Goal: Information Seeking & Learning: Find contact information

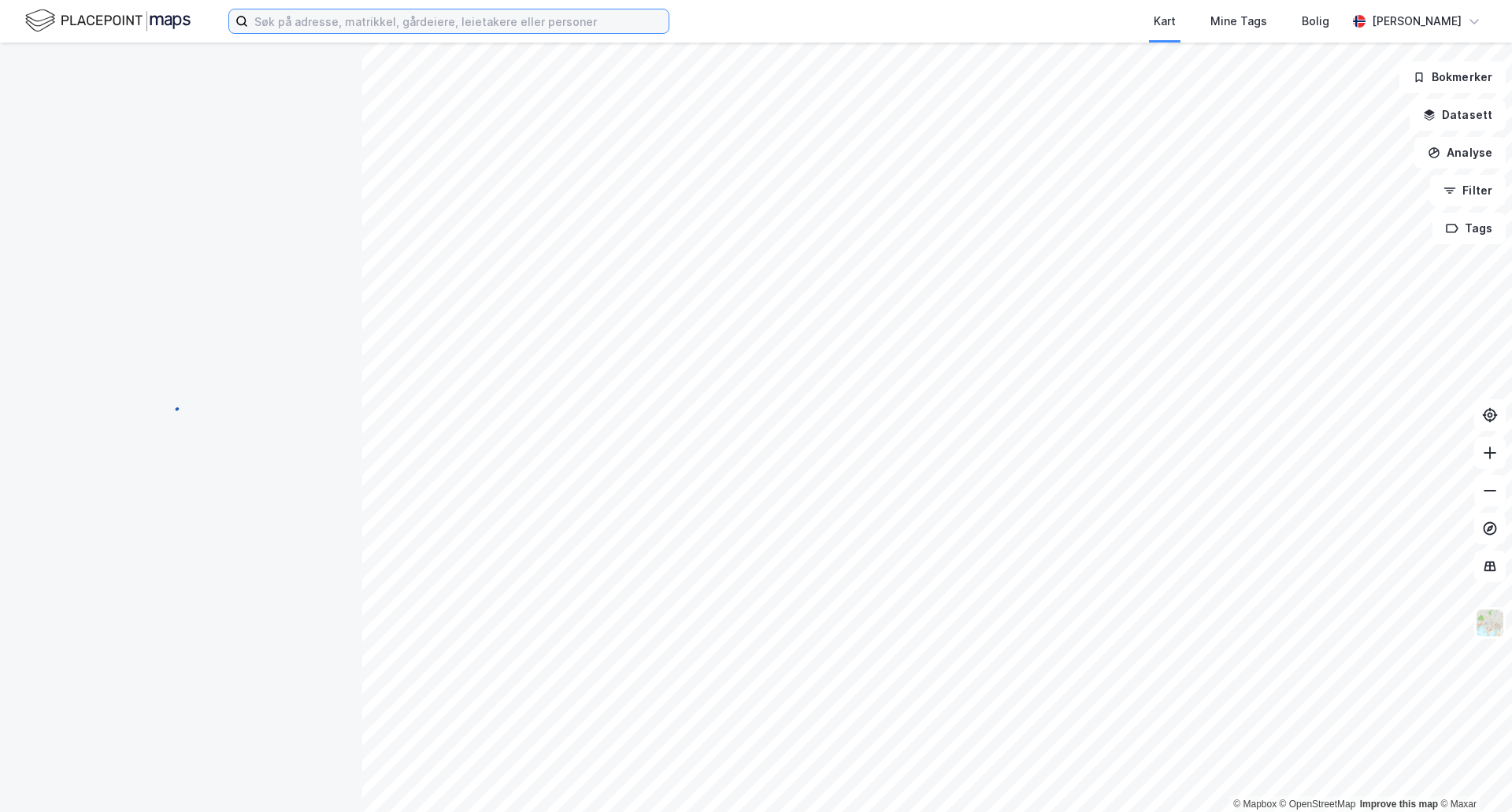
click at [332, 25] on input at bounding box center [458, 21] width 420 height 24
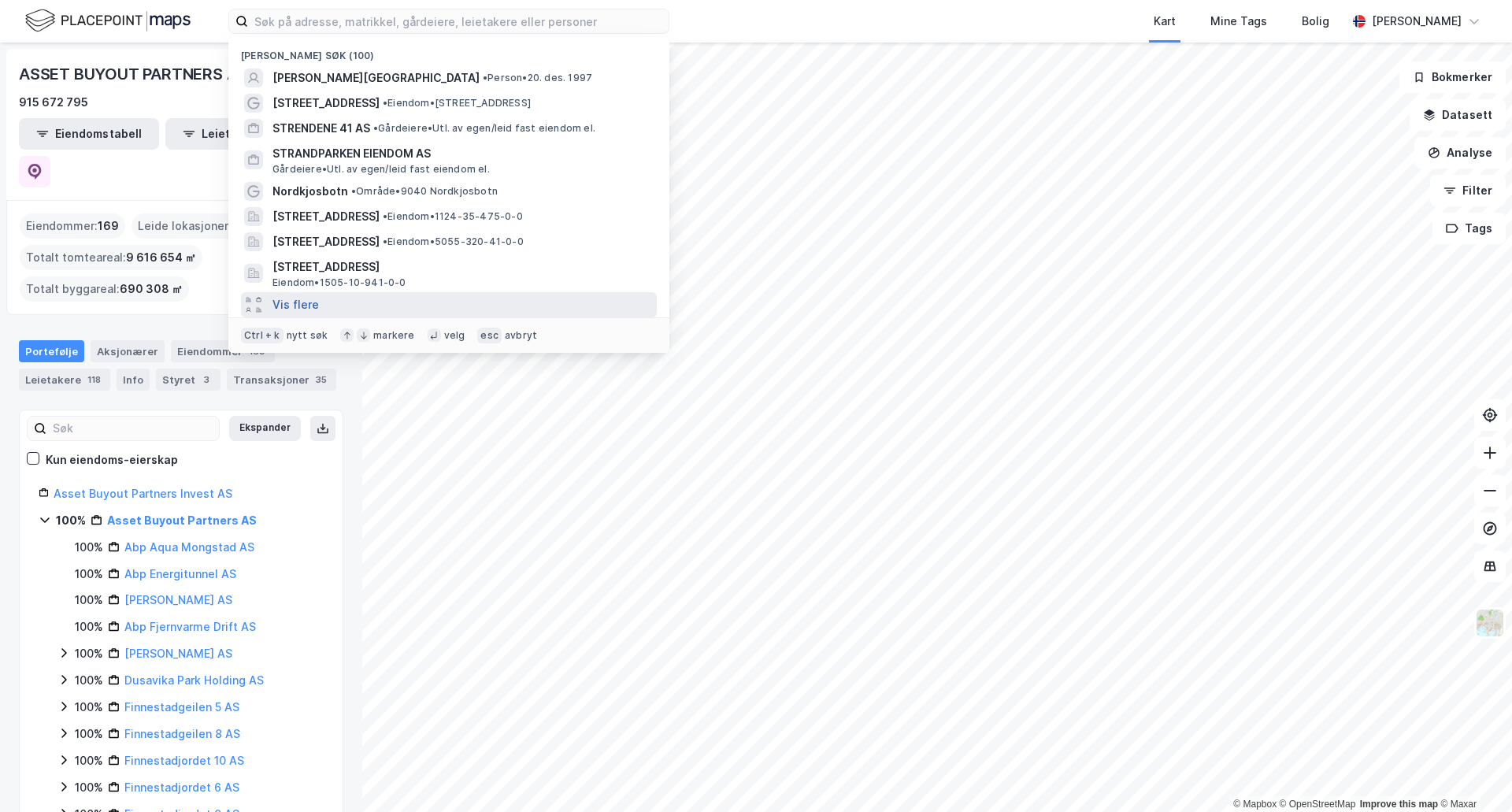
click at [292, 300] on button "Vis flere" at bounding box center [296, 305] width 47 height 19
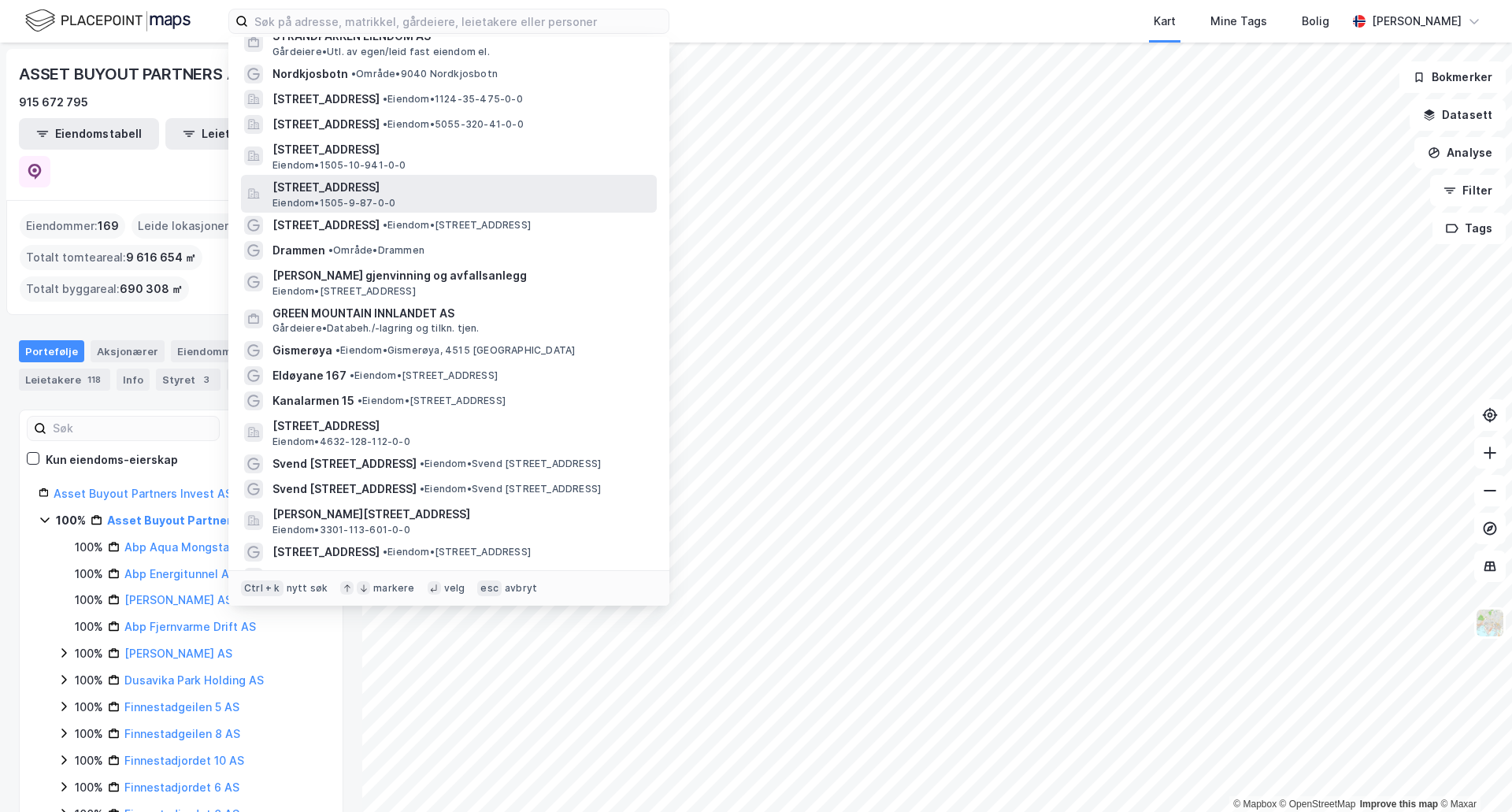
scroll to position [158, 0]
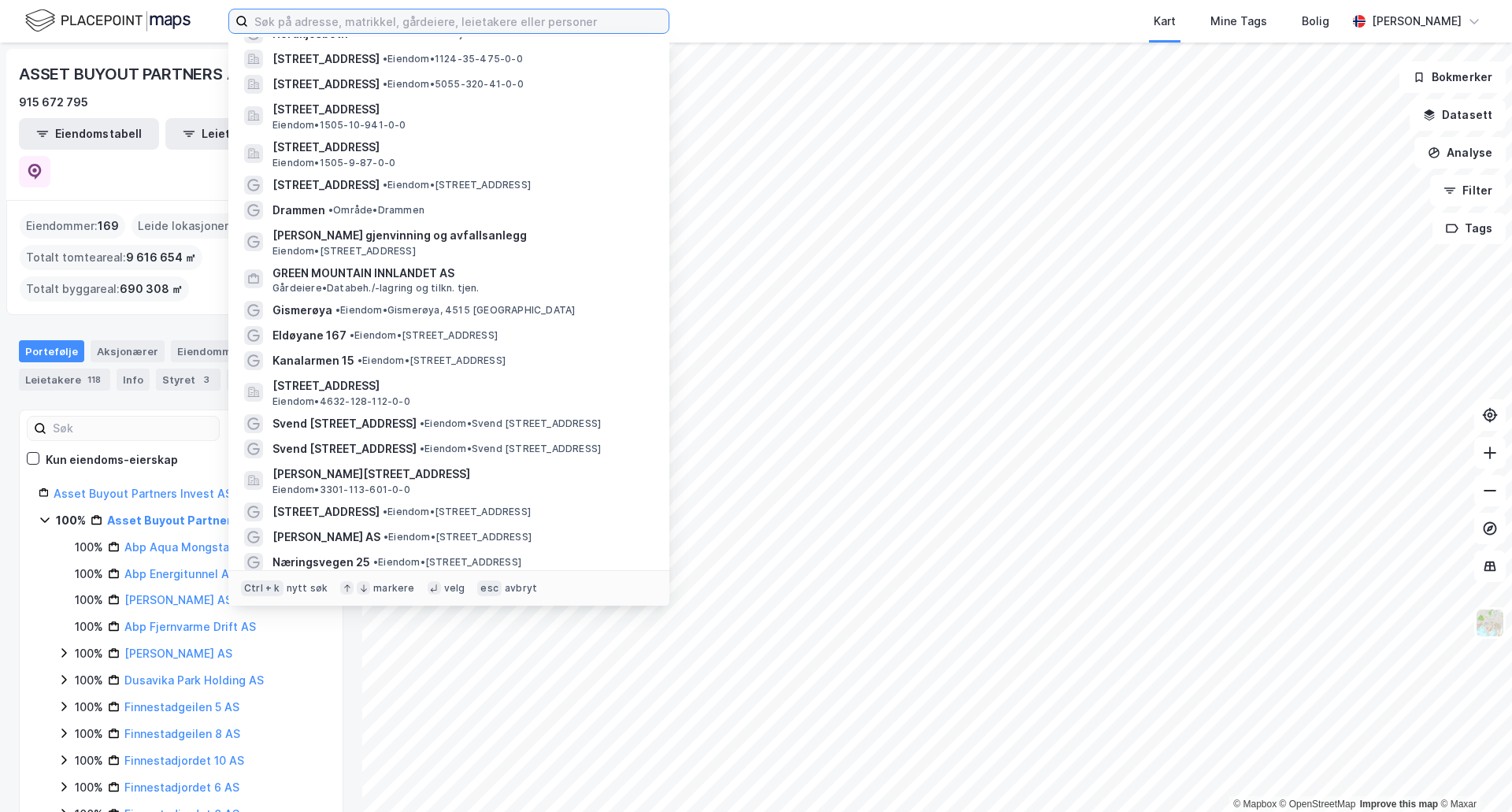
click at [340, 24] on input at bounding box center [458, 21] width 420 height 24
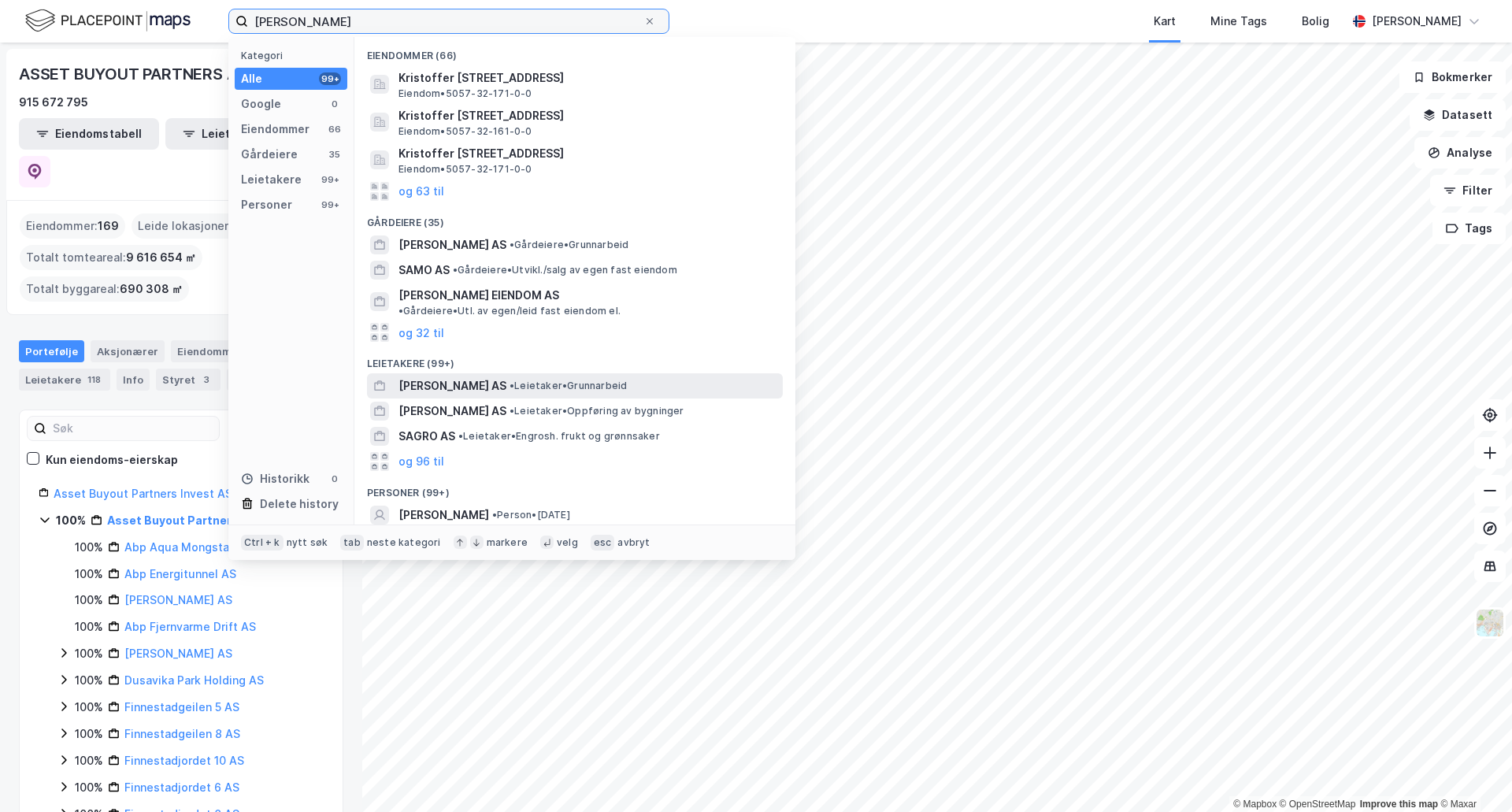
scroll to position [67, 0]
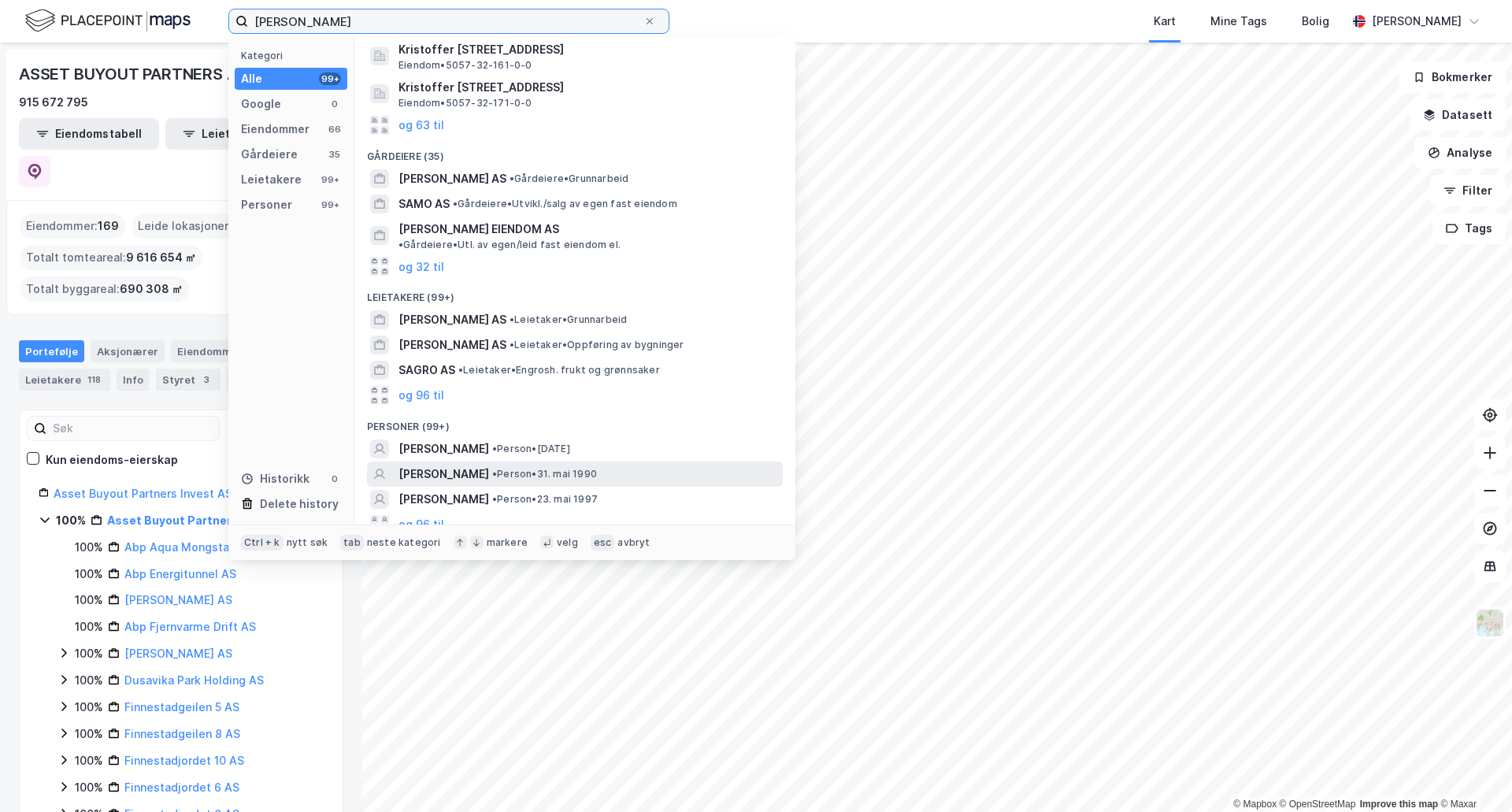
type input "[PERSON_NAME]"
click at [475, 465] on span "[PERSON_NAME]" at bounding box center [443, 474] width 90 height 19
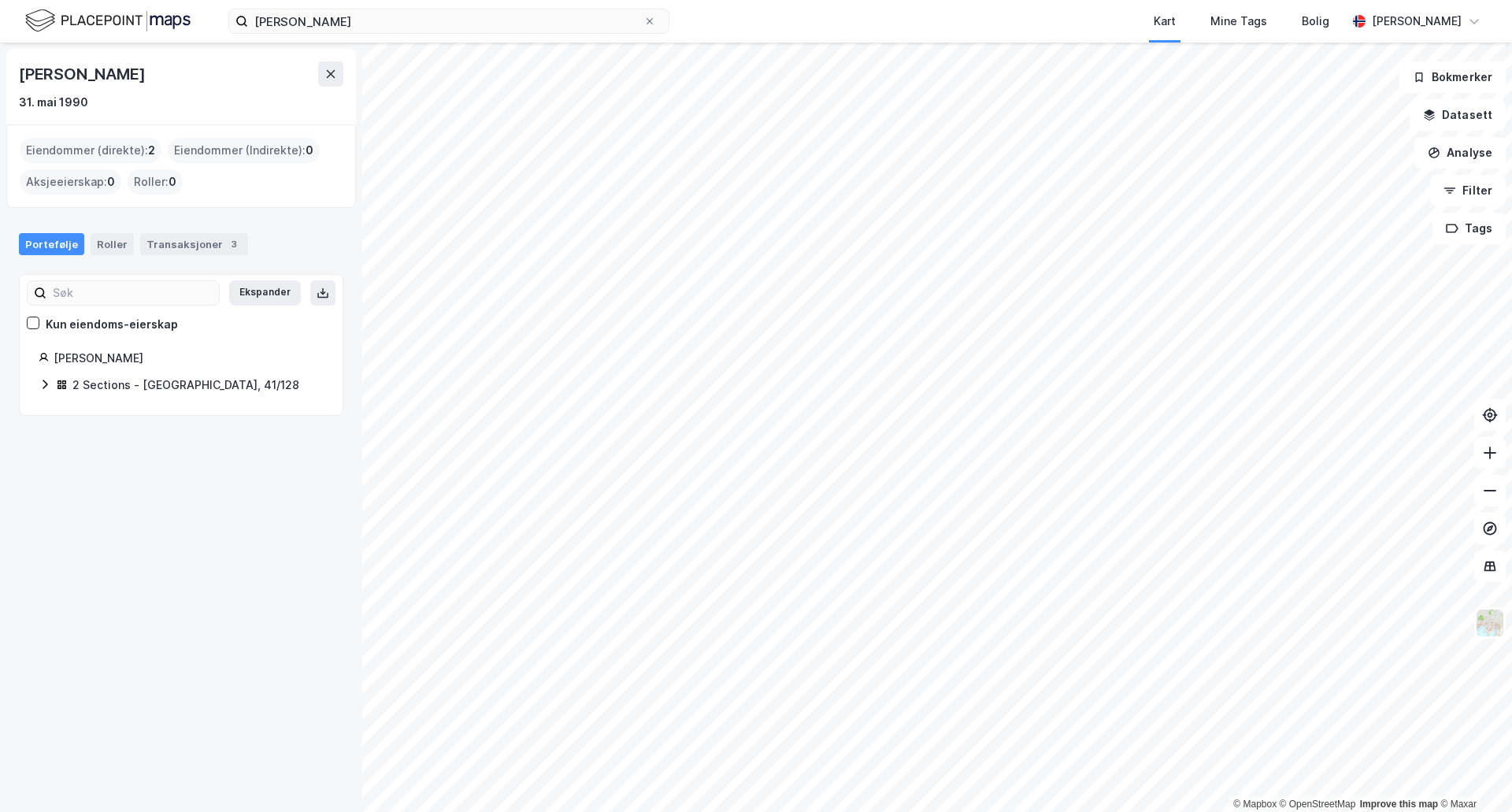
click at [48, 379] on icon at bounding box center [45, 384] width 12 height 12
click at [169, 412] on link "[GEOGRAPHIC_DATA], 41/128/0/1" at bounding box center [178, 422] width 118 height 32
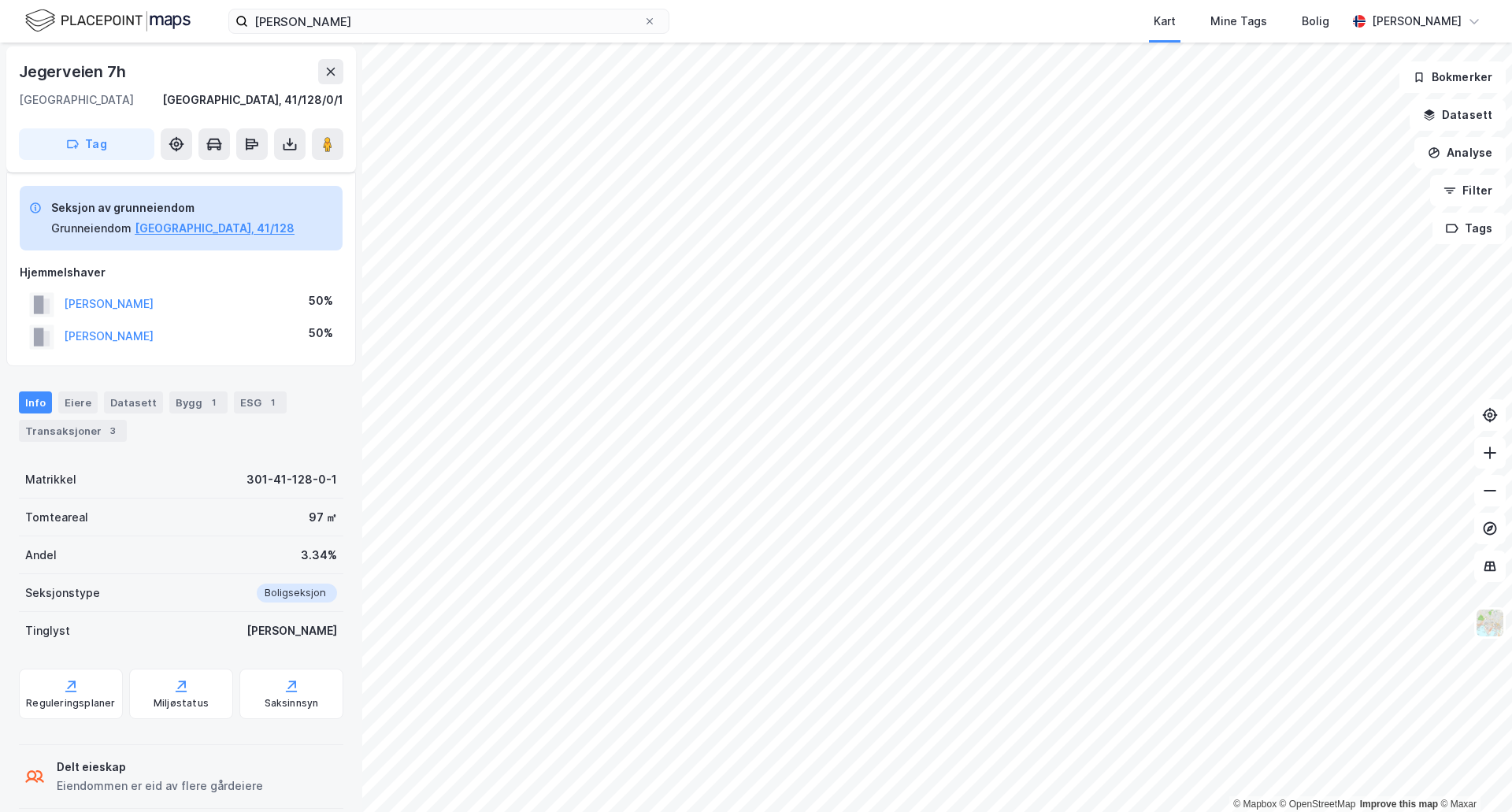
scroll to position [75, 0]
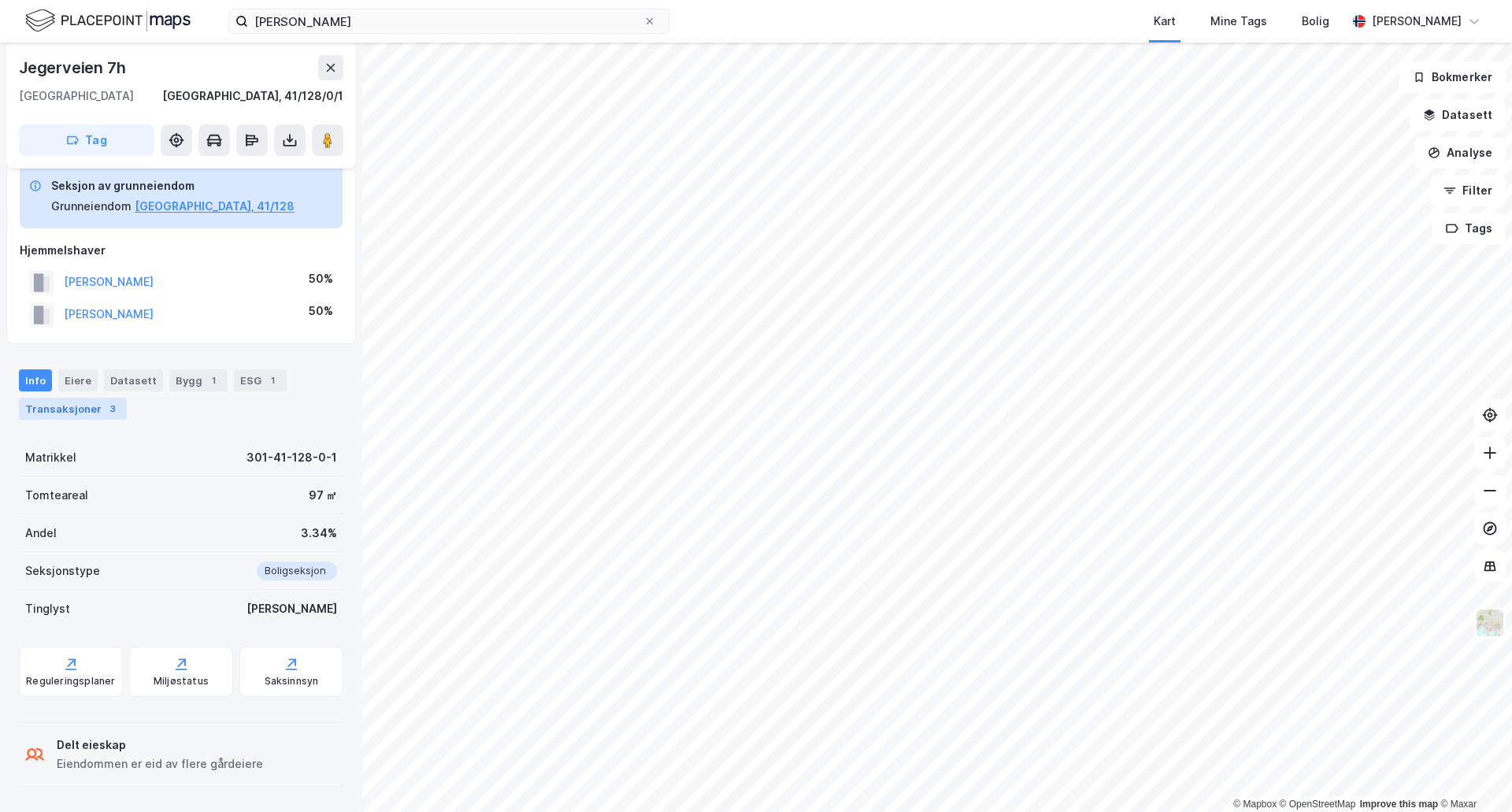
click at [71, 411] on div "Transaksjoner 3" at bounding box center [72, 408] width 107 height 22
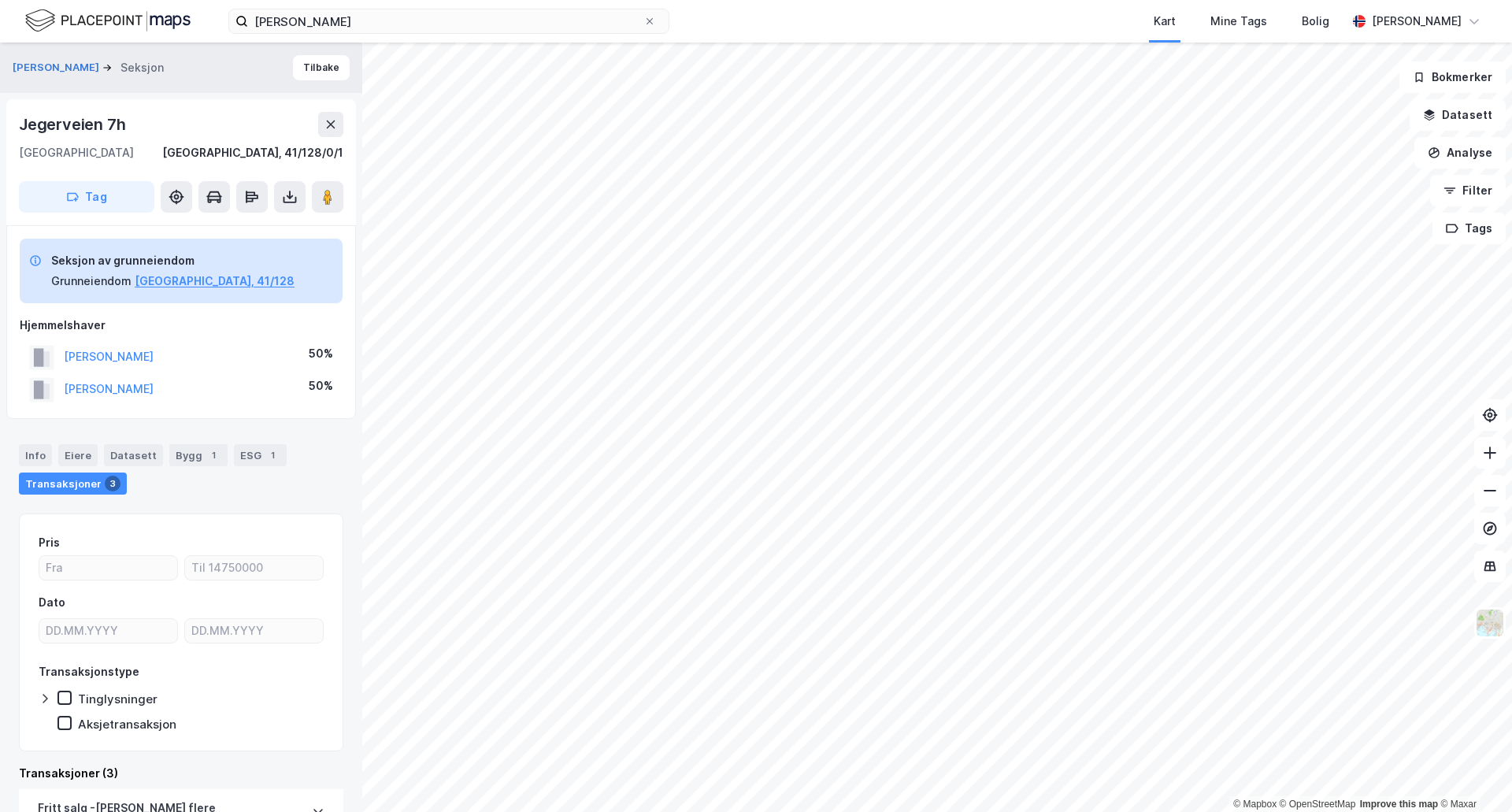
scroll to position [158, 0]
